Goal: Check status: Check status

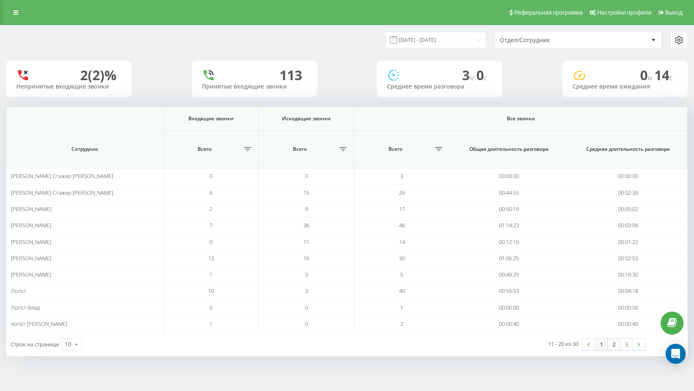
click at [600, 347] on link "1" at bounding box center [601, 344] width 13 height 12
click at [616, 344] on link "2" at bounding box center [613, 344] width 13 height 12
click at [627, 347] on link "3" at bounding box center [626, 344] width 13 height 12
click at [602, 346] on link "1" at bounding box center [601, 344] width 13 height 12
click at [617, 343] on link "2" at bounding box center [613, 344] width 13 height 12
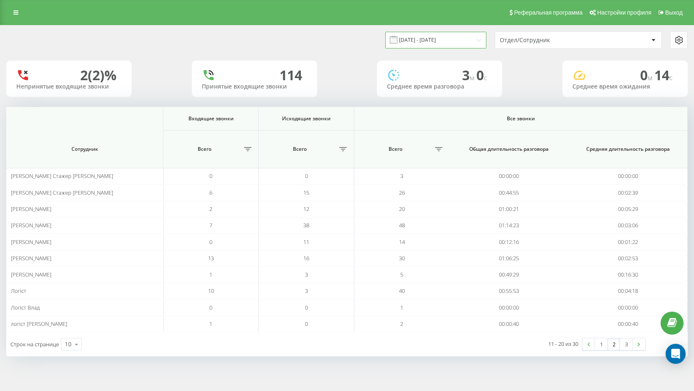
click at [438, 37] on input "[DATE] - [DATE]" at bounding box center [435, 40] width 101 height 16
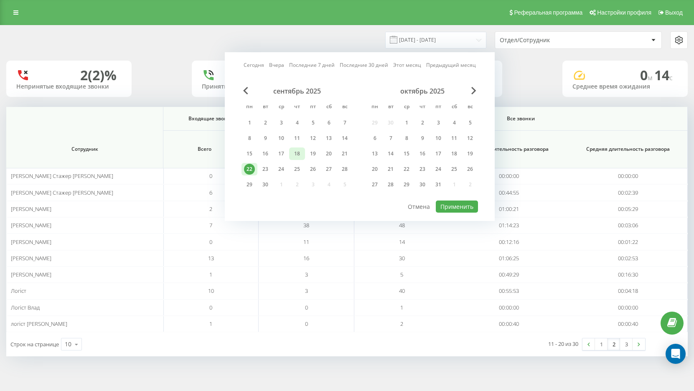
click at [301, 155] on div "18" at bounding box center [297, 153] width 11 height 11
click at [462, 207] on button "Применить" at bounding box center [457, 206] width 42 height 12
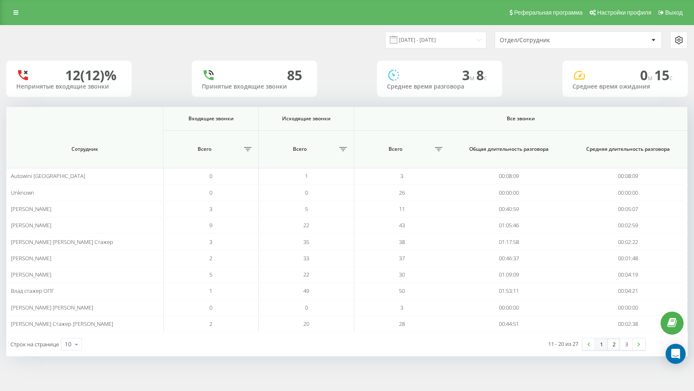
click at [605, 344] on link "1" at bounding box center [601, 344] width 13 height 12
click at [629, 346] on link "3" at bounding box center [626, 344] width 13 height 12
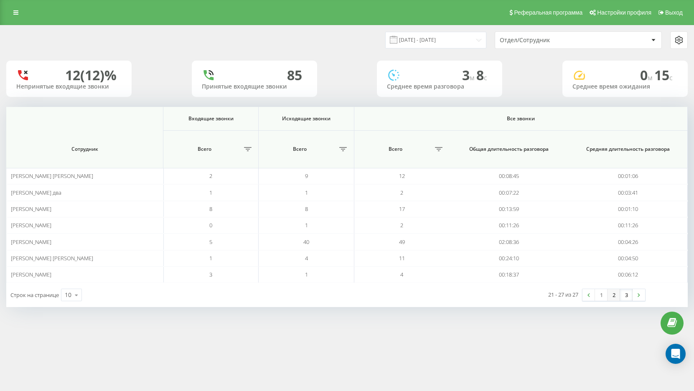
click at [615, 295] on link "2" at bounding box center [613, 295] width 13 height 12
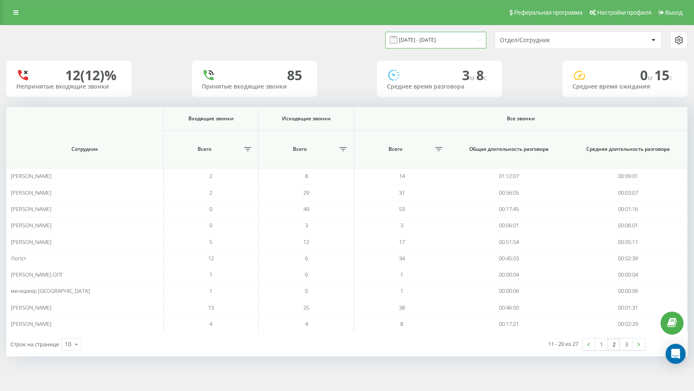
click at [450, 41] on input "18.09.2025 - 18.09.2025" at bounding box center [435, 40] width 101 height 16
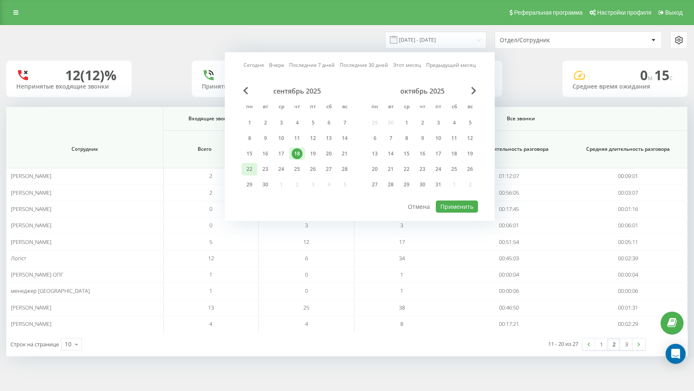
click at [245, 168] on div "22" at bounding box center [249, 169] width 11 height 11
click at [452, 209] on button "Применить" at bounding box center [457, 206] width 42 height 12
type input "[DATE] - [DATE]"
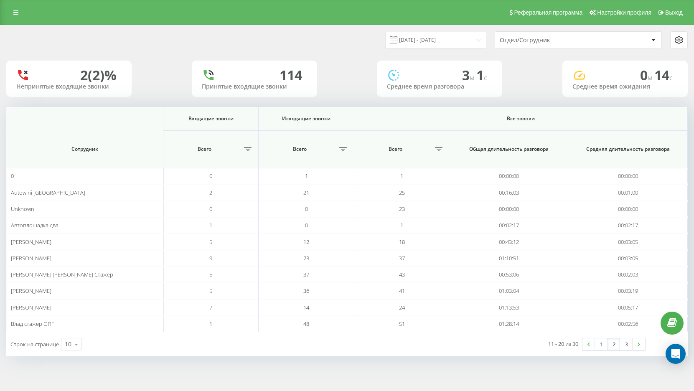
click at [601, 345] on link "1" at bounding box center [601, 344] width 13 height 12
click at [612, 345] on link "2" at bounding box center [613, 344] width 13 height 12
